Goal: Transaction & Acquisition: Purchase product/service

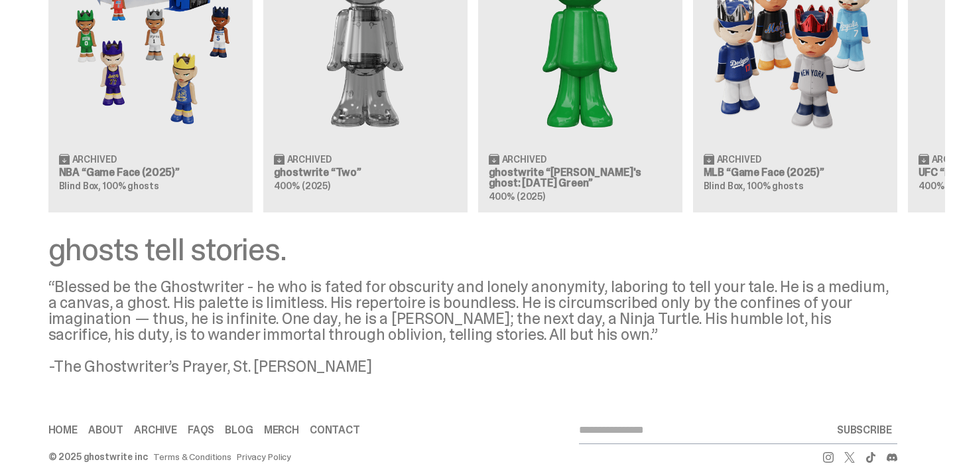
scroll to position [1479, 0]
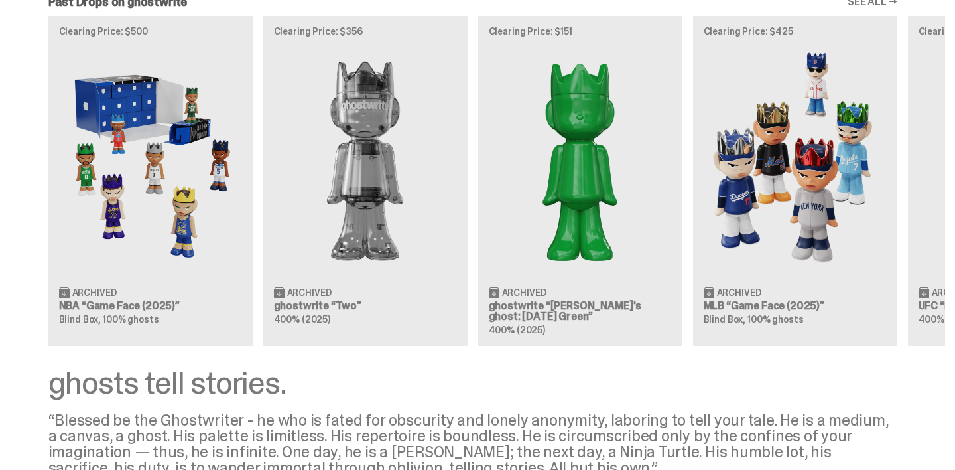
click at [158, 165] on img at bounding box center [150, 160] width 183 height 229
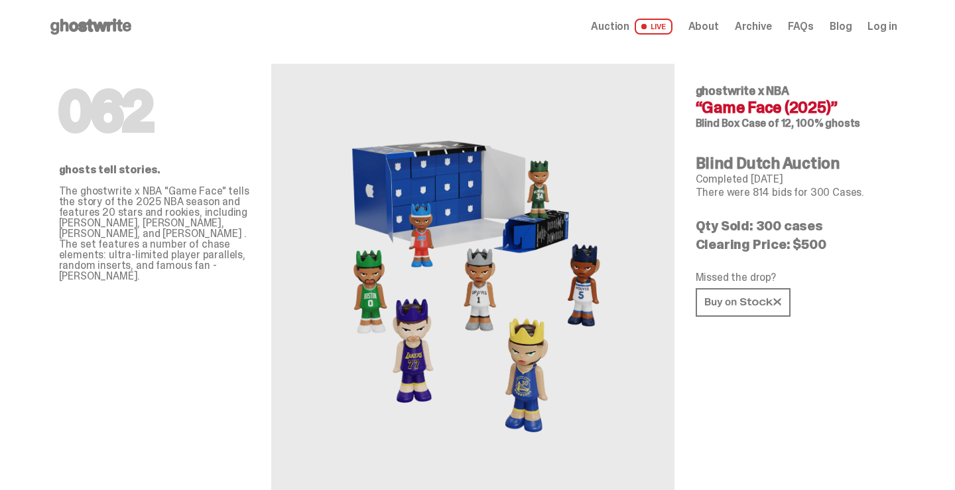
click at [562, 367] on img at bounding box center [473, 278] width 292 height 365
click at [619, 28] on span "Auction" at bounding box center [610, 26] width 38 height 11
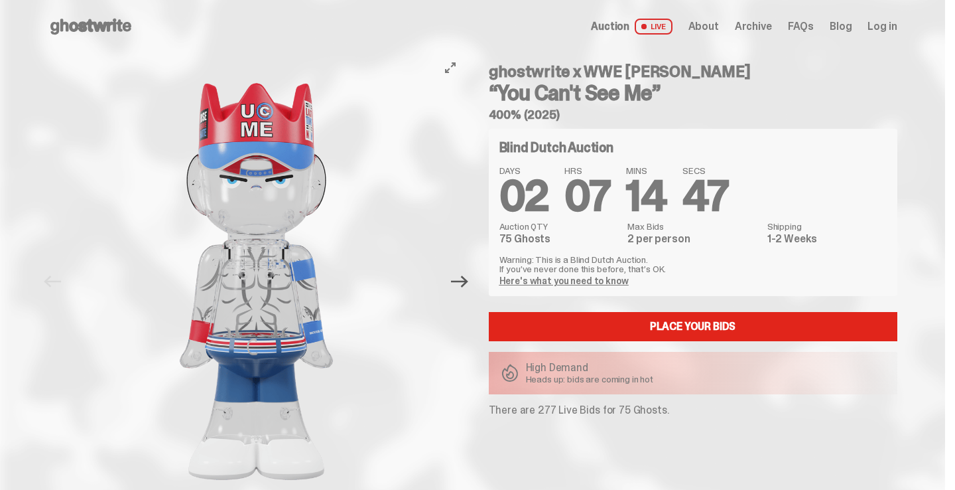
click at [465, 284] on icon "Next" at bounding box center [459, 281] width 17 height 17
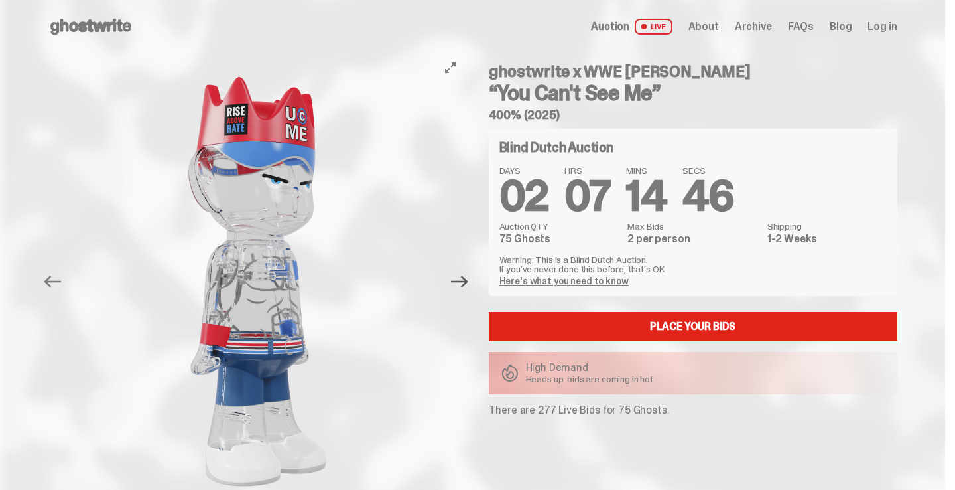
click at [465, 285] on icon "Next" at bounding box center [459, 281] width 17 height 17
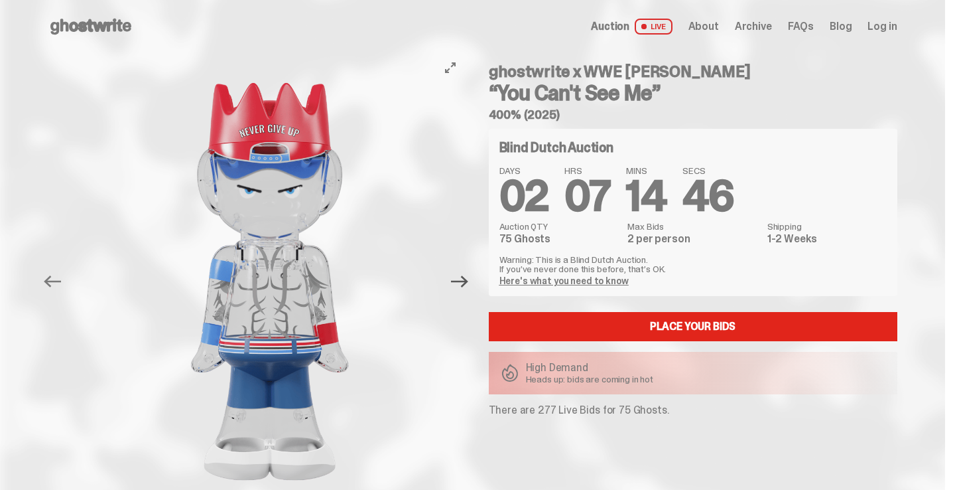
click at [466, 284] on icon "Next" at bounding box center [459, 281] width 17 height 17
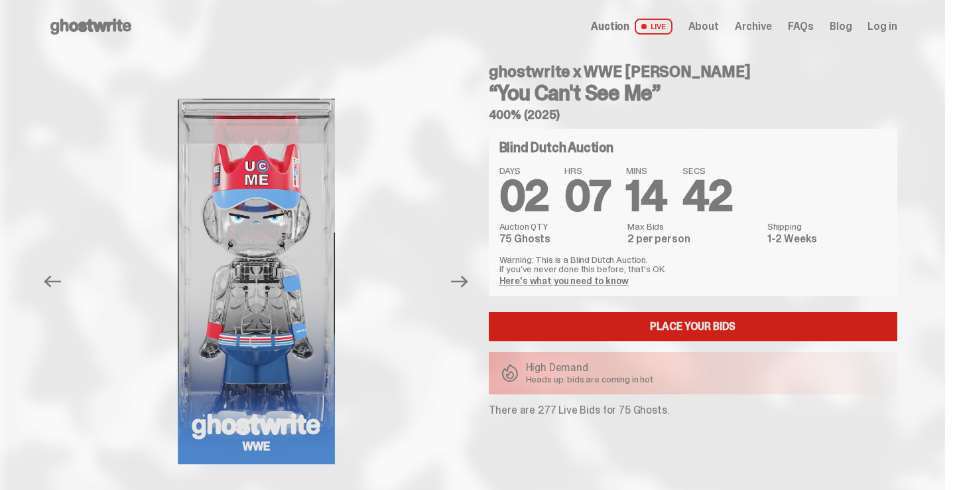
click at [626, 336] on link "Place your Bids" at bounding box center [693, 326] width 409 height 29
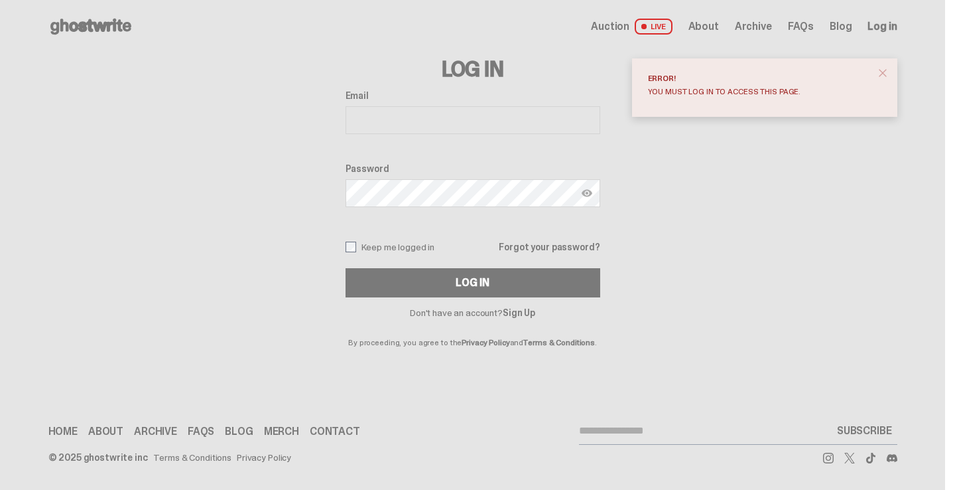
click at [893, 62] on button "close" at bounding box center [883, 73] width 24 height 24
